Goal: Information Seeking & Learning: Learn about a topic

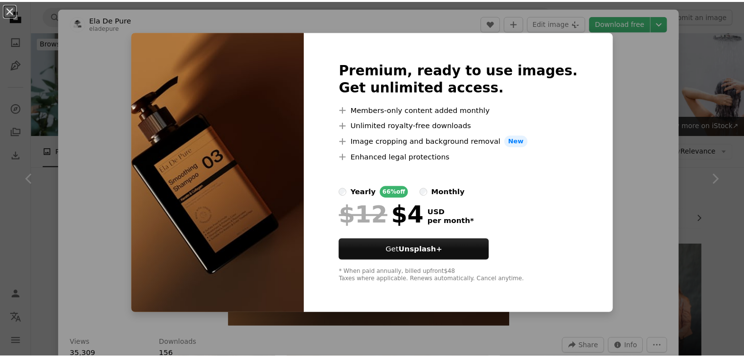
scroll to position [10123, 0]
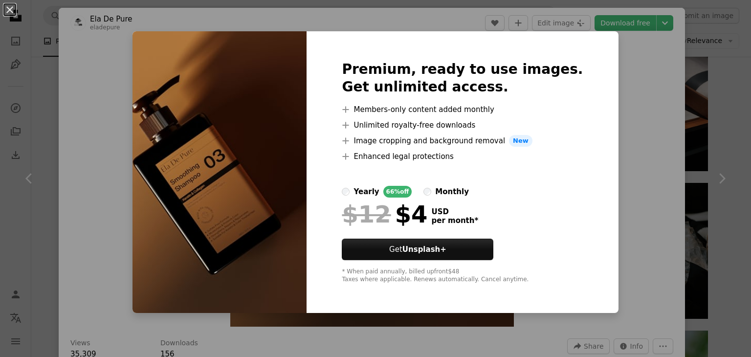
click at [597, 89] on div "An X shape Premium, ready to use images. Get unlimited access. A plus sign Memb…" at bounding box center [375, 178] width 751 height 357
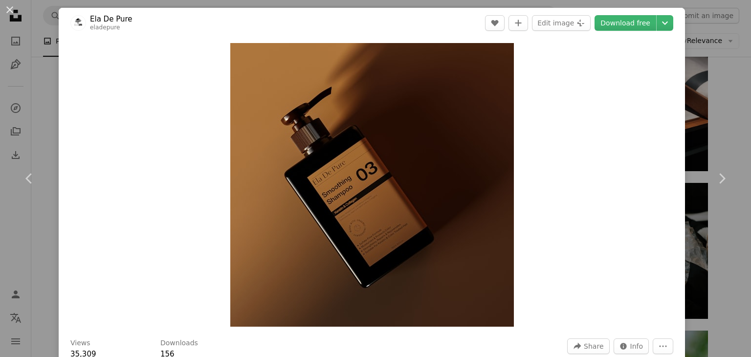
click at [689, 90] on div "An X shape Chevron left Chevron right Ela De Pure eladepure A heart A plus sign…" at bounding box center [375, 178] width 751 height 357
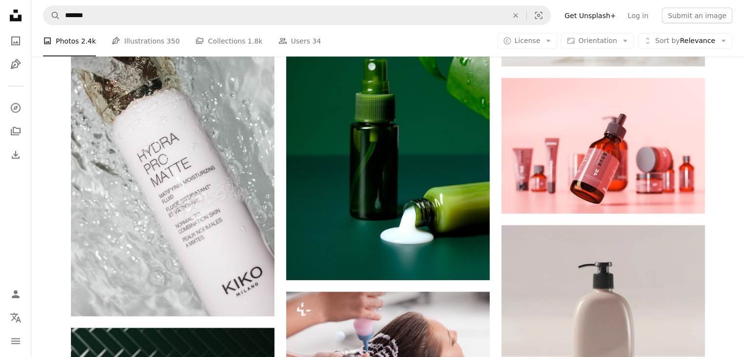
scroll to position [9602, 0]
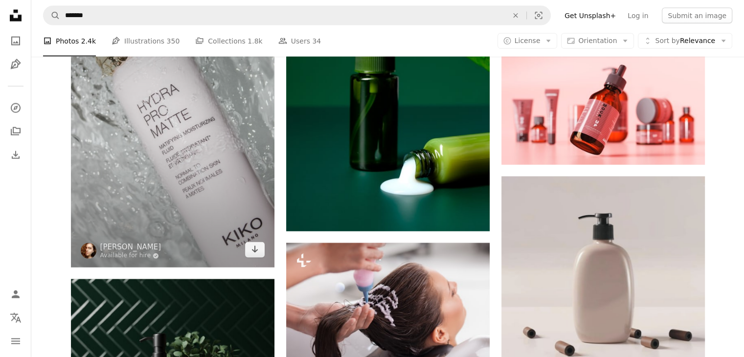
click at [121, 130] on img at bounding box center [172, 114] width 203 height 305
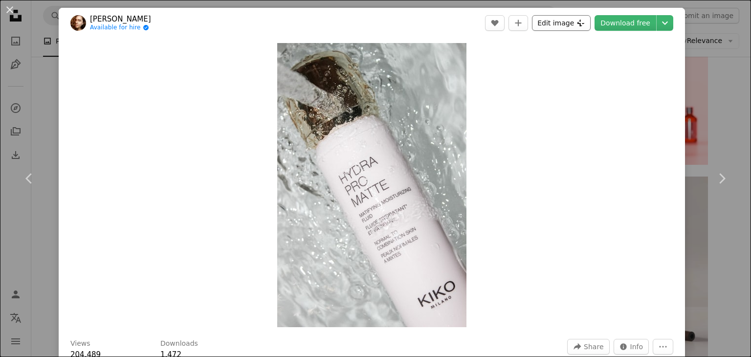
click at [566, 19] on button "Edit image Plus sign for Unsplash+" at bounding box center [561, 23] width 59 height 16
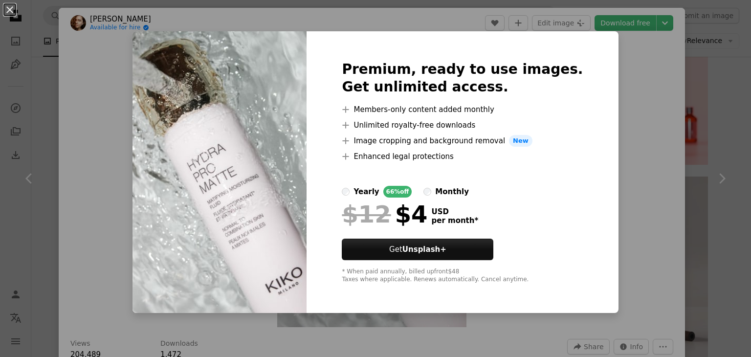
click at [444, 189] on label "monthly" at bounding box center [446, 192] width 45 height 12
click at [60, 89] on div "An X shape Premium, ready to use images. Get unlimited access. A plus sign Memb…" at bounding box center [375, 178] width 751 height 357
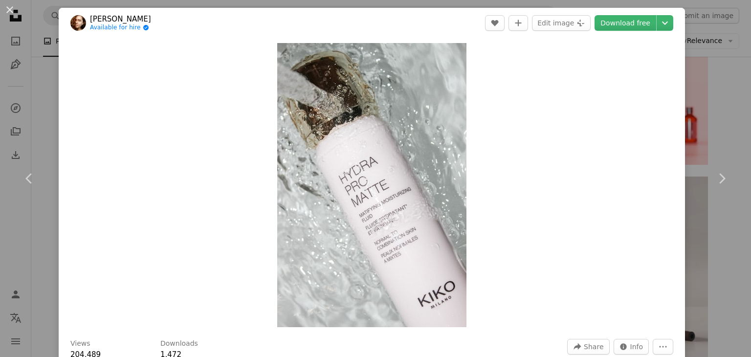
click at [48, 90] on div "An X shape Chevron left Chevron right [PERSON_NAME] Available for hire A checkm…" at bounding box center [375, 178] width 751 height 357
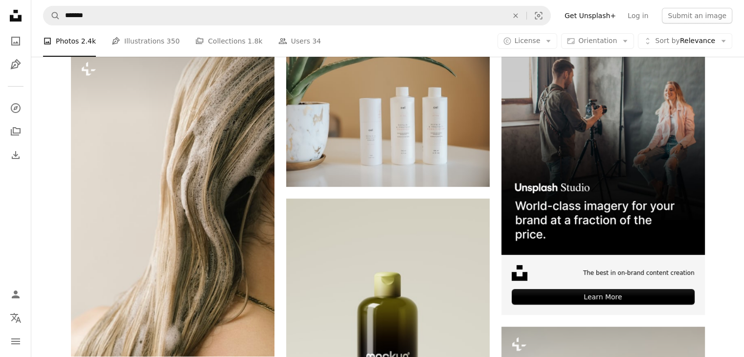
scroll to position [192, 0]
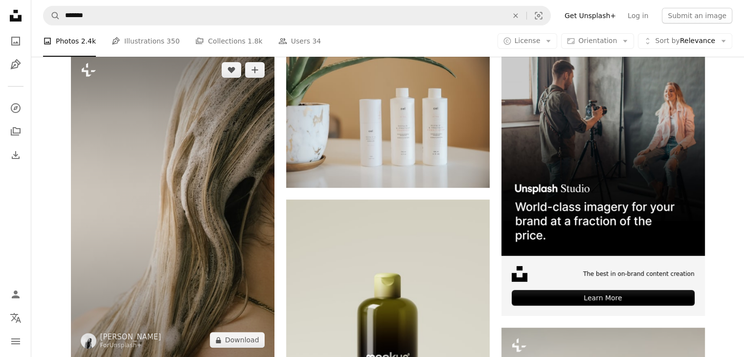
click at [233, 213] on img at bounding box center [172, 204] width 203 height 305
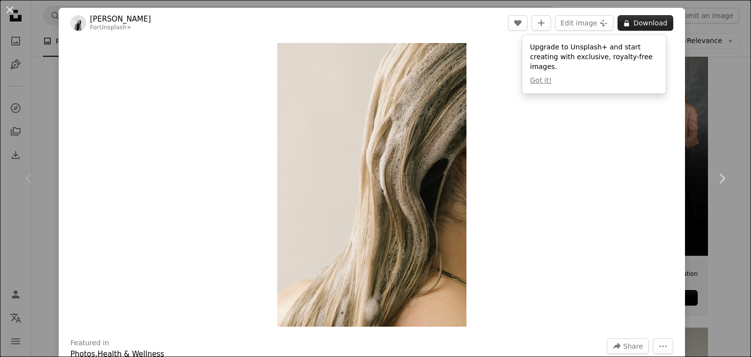
click at [625, 24] on icon at bounding box center [627, 23] width 5 height 6
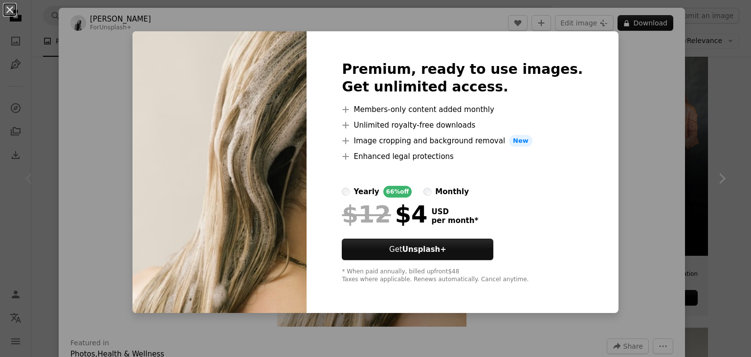
click at [711, 67] on div "An X shape Premium, ready to use images. Get unlimited access. A plus sign Memb…" at bounding box center [375, 178] width 751 height 357
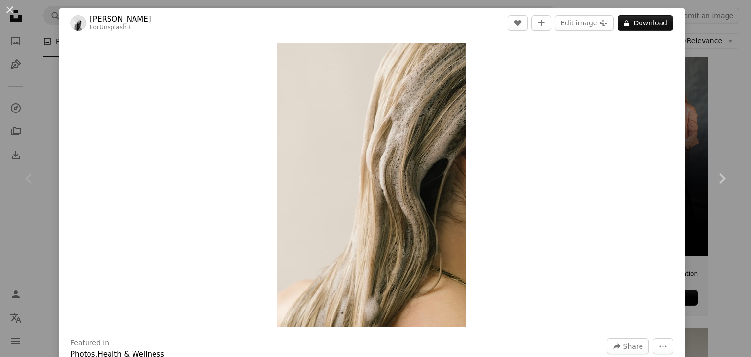
click at [711, 67] on div "An X shape Chevron left Chevron right [PERSON_NAME] For Unsplash+ A heart A plu…" at bounding box center [375, 178] width 751 height 357
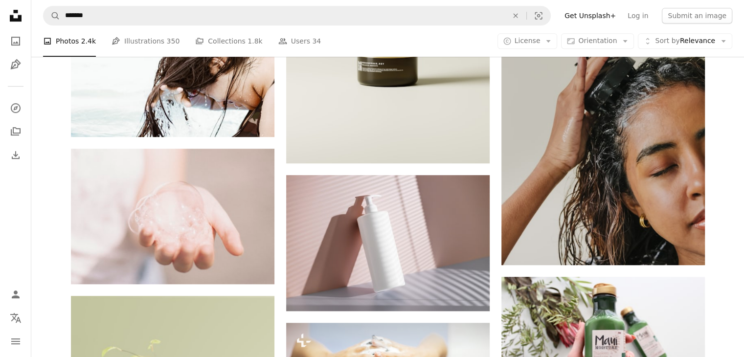
scroll to position [560, 0]
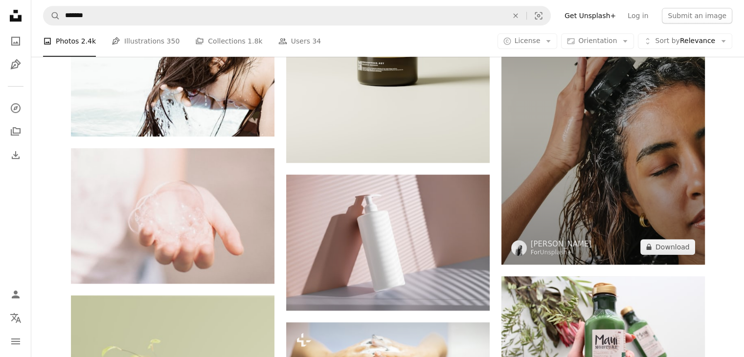
click at [651, 92] on img at bounding box center [602, 111] width 203 height 305
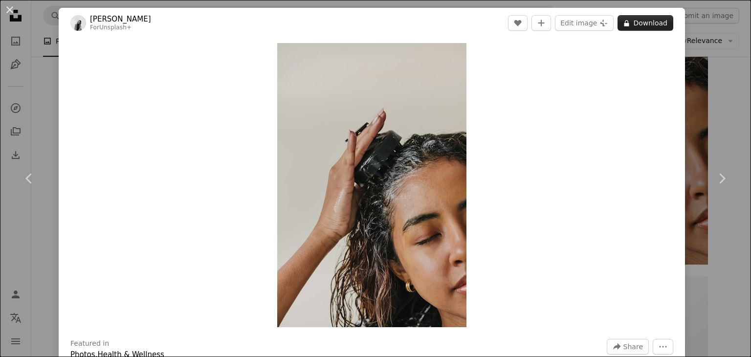
click at [650, 22] on button "A lock Download" at bounding box center [646, 23] width 56 height 16
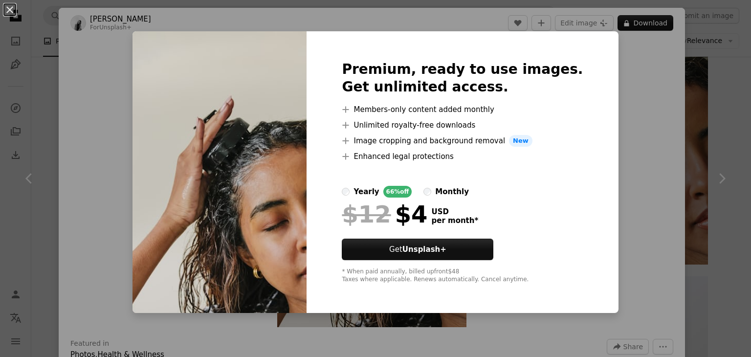
click at [731, 93] on div "An X shape Premium, ready to use images. Get unlimited access. A plus sign Memb…" at bounding box center [375, 178] width 751 height 357
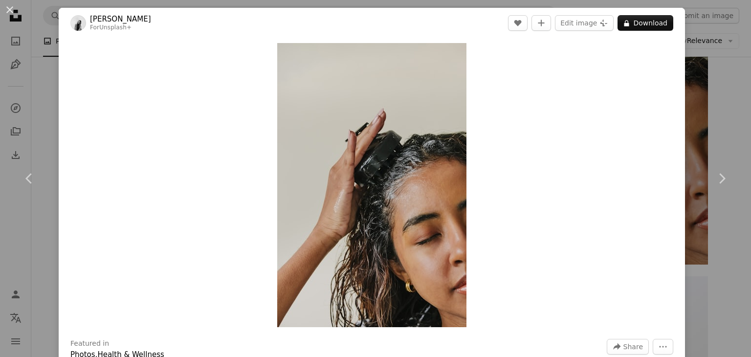
click at [699, 103] on div "An X shape Chevron left Chevron right [PERSON_NAME] For Unsplash+ A heart A plu…" at bounding box center [375, 178] width 751 height 357
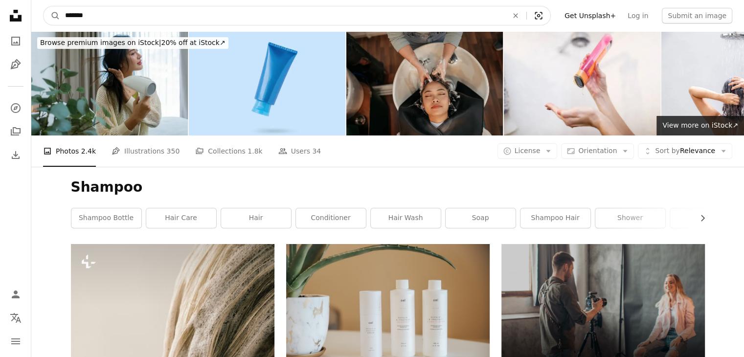
click at [550, 21] on button "Visual search" at bounding box center [538, 15] width 23 height 19
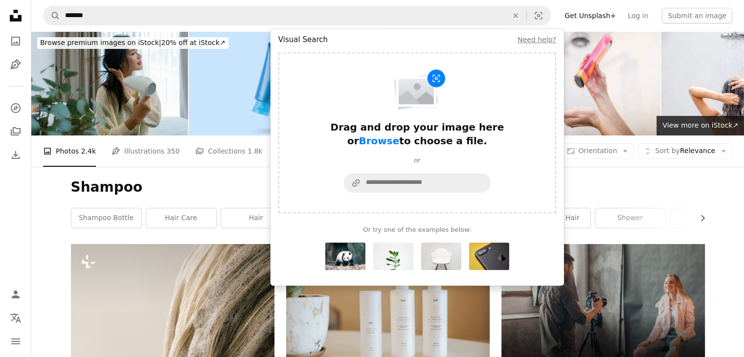
click at [583, 171] on div "Shampoo Chevron right shampoo bottle hair care hair conditioner hair wash soap …" at bounding box center [387, 205] width 657 height 77
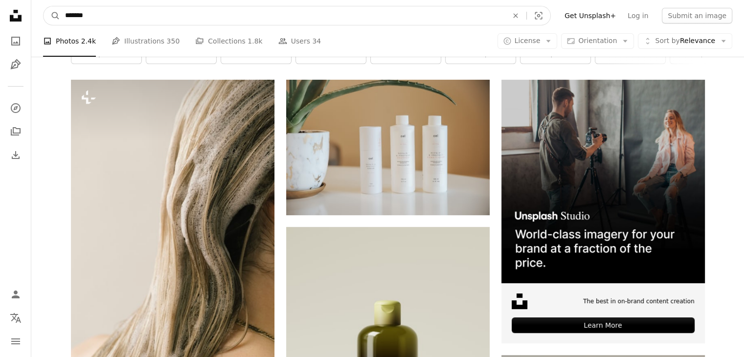
scroll to position [68, 0]
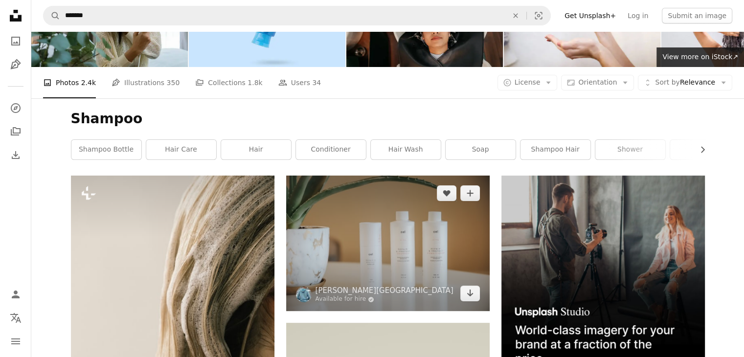
click at [358, 236] on img at bounding box center [387, 243] width 203 height 135
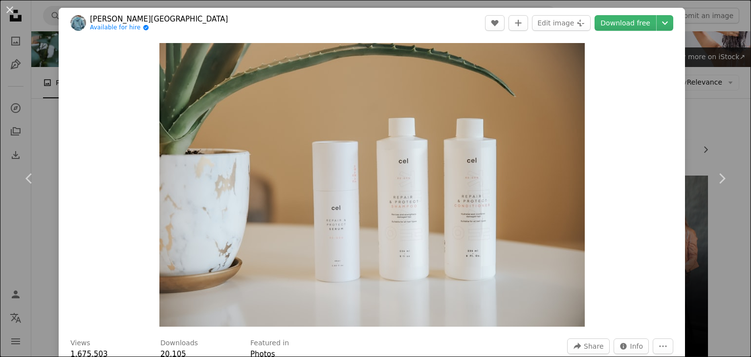
click at [696, 90] on div "An X shape Chevron left Chevron right [PERSON_NAME] Beach Available for hire A …" at bounding box center [375, 178] width 751 height 357
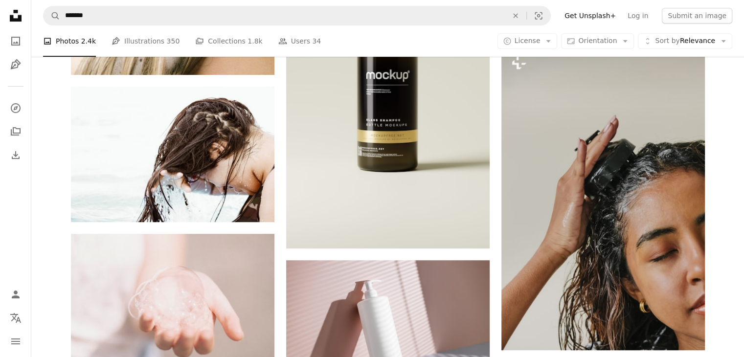
scroll to position [473, 0]
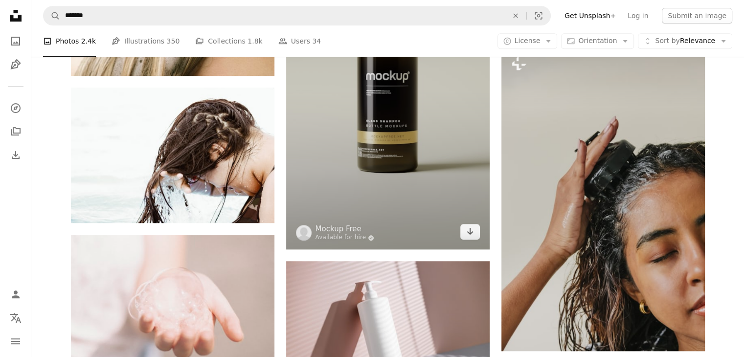
click at [363, 159] on img at bounding box center [387, 84] width 203 height 332
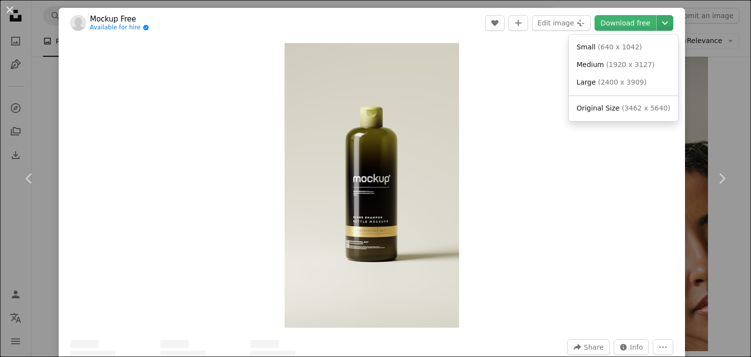
click at [657, 18] on icon "Chevron down" at bounding box center [665, 23] width 16 height 12
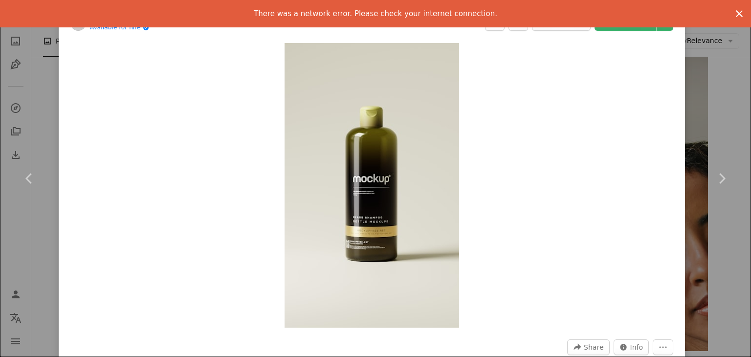
click at [734, 17] on icon "An X shape" at bounding box center [740, 14] width 12 height 12
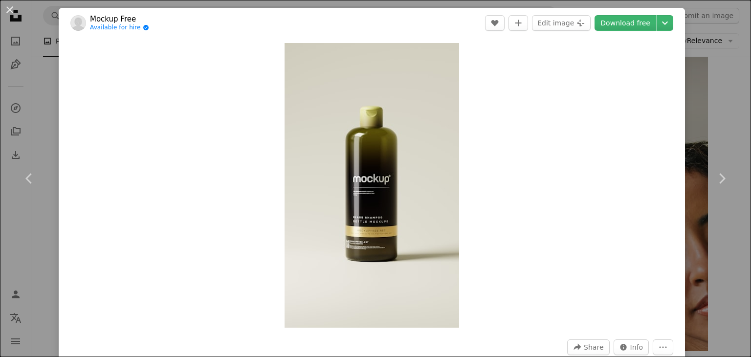
click at [720, 68] on div "An X shape Chevron left Chevron right Mockup Free Available for hire A checkmar…" at bounding box center [375, 178] width 751 height 357
